Goal: Transaction & Acquisition: Purchase product/service

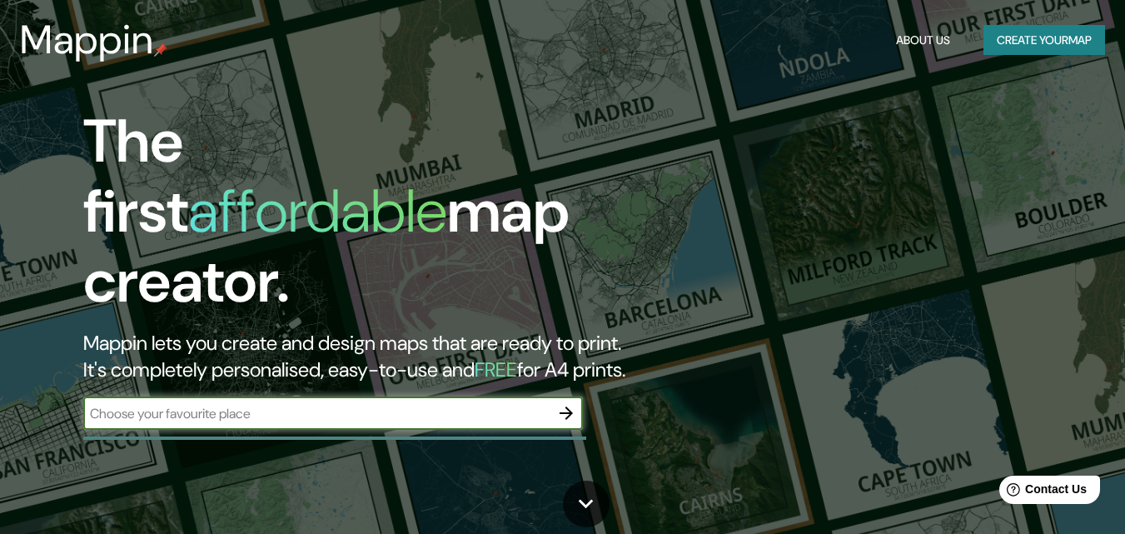
click at [1078, 42] on button "Create your map" at bounding box center [1045, 40] width 122 height 31
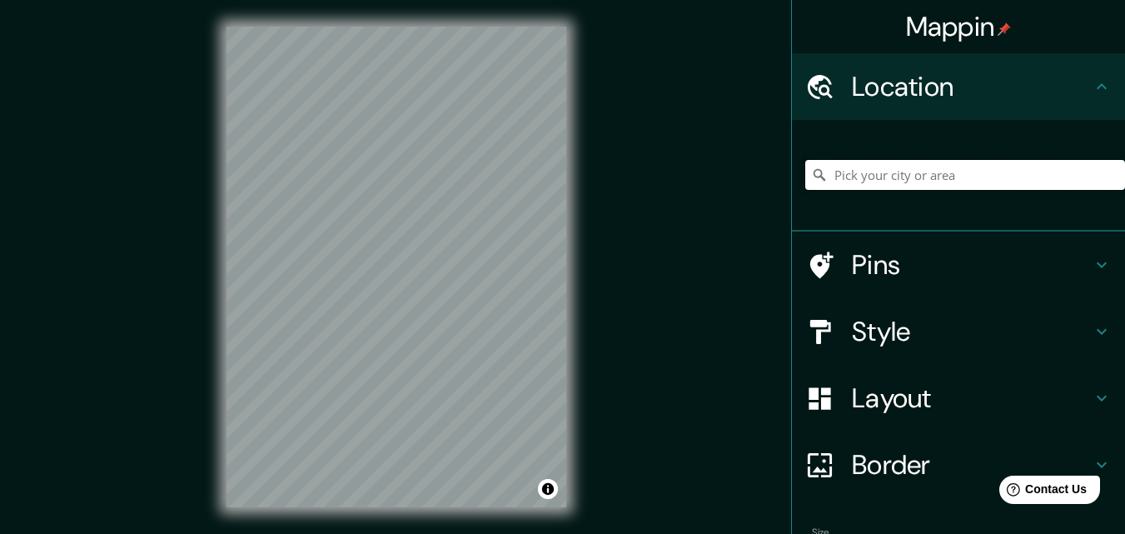
click at [910, 169] on input "Pick your city or area" at bounding box center [966, 175] width 320 height 30
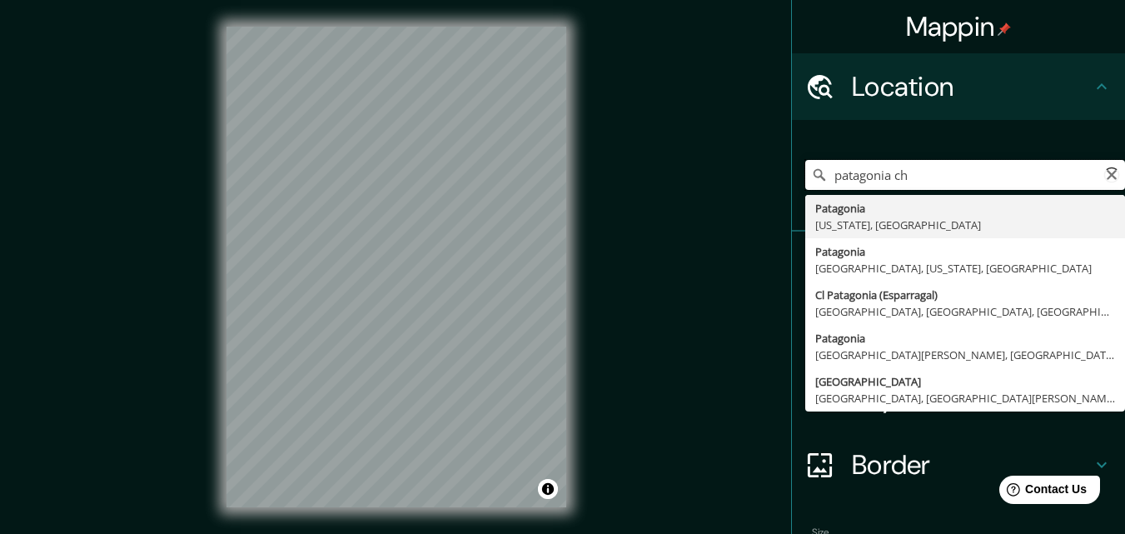
type input "patagonia chi"
drag, startPoint x: 920, startPoint y: 170, endPoint x: 602, endPoint y: 157, distance: 317.6
click at [605, 159] on div "Mappin Location [GEOGRAPHIC_DATA] chi [GEOGRAPHIC_DATA] [GEOGRAPHIC_DATA], Mage…" at bounding box center [562, 280] width 1125 height 561
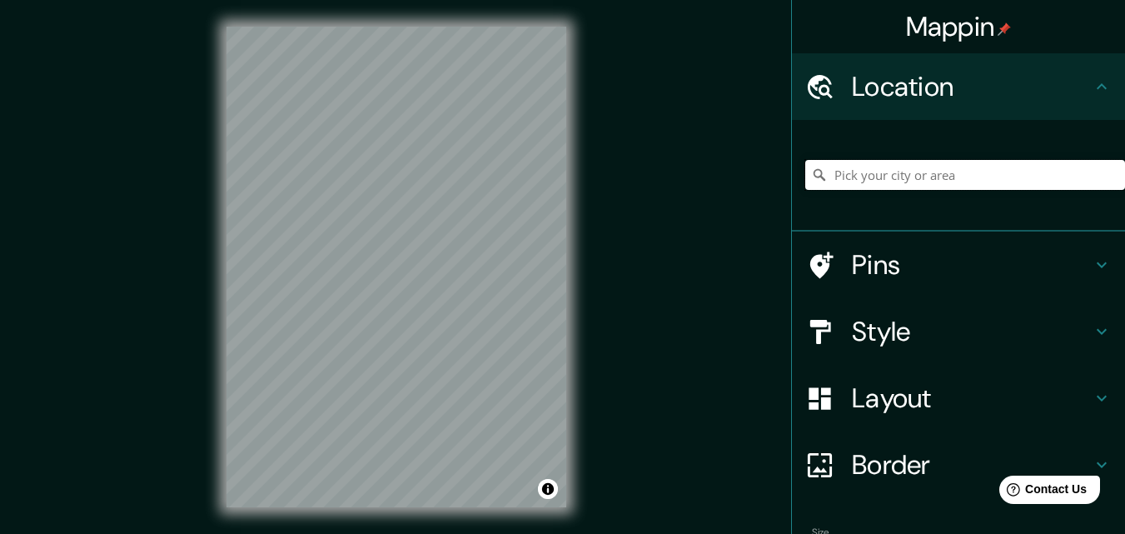
click at [938, 185] on input "Pick your city or area" at bounding box center [966, 175] width 320 height 30
paste input "[PERSON_NAME][GEOGRAPHIC_DATA][PERSON_NAME], [PERSON_NAME], [PERSON_NAME][GEOGR…"
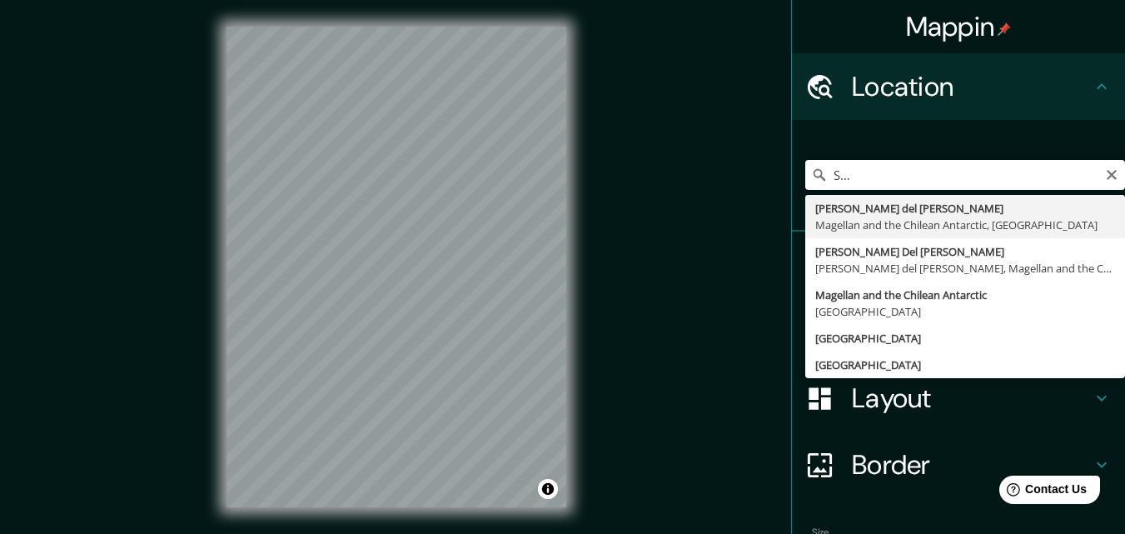
type input "[PERSON_NAME] del [PERSON_NAME], Magellan and the Chilean Antarctic, [GEOGRAPHI…"
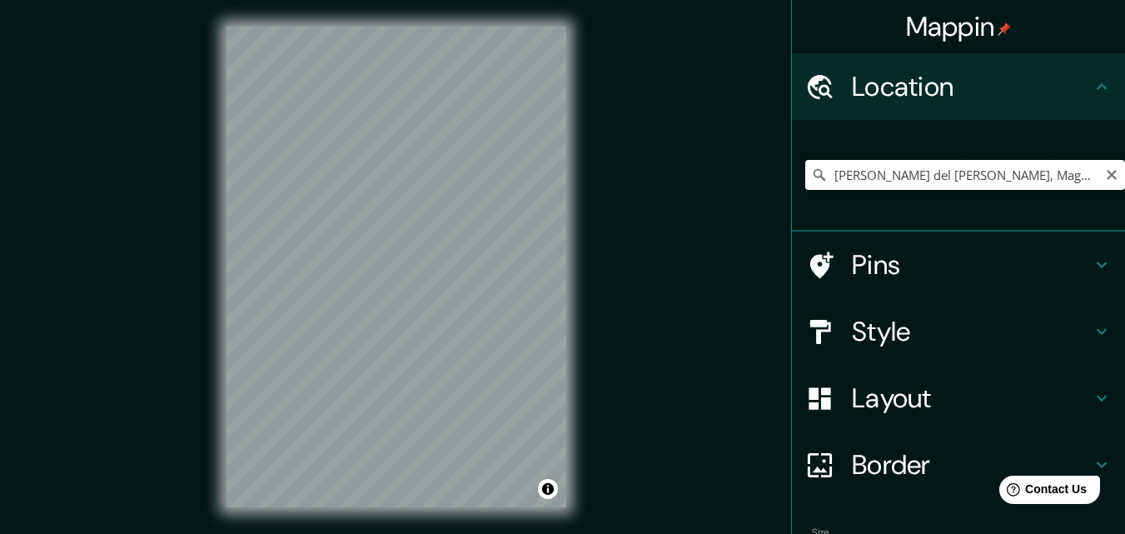
click at [933, 168] on input "[PERSON_NAME] del [PERSON_NAME], Magellan and the Chilean Antarctic, [GEOGRAPHI…" at bounding box center [966, 175] width 320 height 30
click at [1031, 168] on input "[PERSON_NAME] del [PERSON_NAME], Magellan and the Chilean Antarctic, [GEOGRAPHI…" at bounding box center [966, 175] width 320 height 30
click at [1105, 176] on icon "Clear" at bounding box center [1111, 174] width 13 height 13
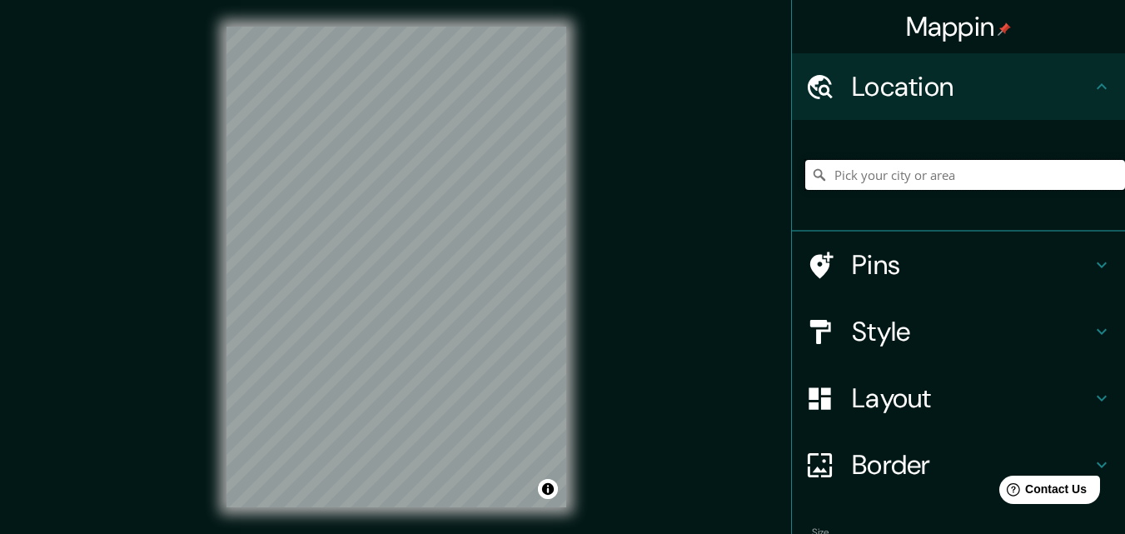
click at [1046, 176] on input "Pick your city or area" at bounding box center [966, 175] width 320 height 30
paste input "[PERSON_NAME][GEOGRAPHIC_DATA][PERSON_NAME], [PERSON_NAME], [PERSON_NAME][GEOGR…"
type input "[PERSON_NAME] del [PERSON_NAME], Magellan and the Chilean Antarctic, [GEOGRAPHI…"
click at [571, 205] on div "© Mapbox © OpenStreetMap Improve this map" at bounding box center [396, 267] width 393 height 534
